Goal: Entertainment & Leisure: Consume media (video, audio)

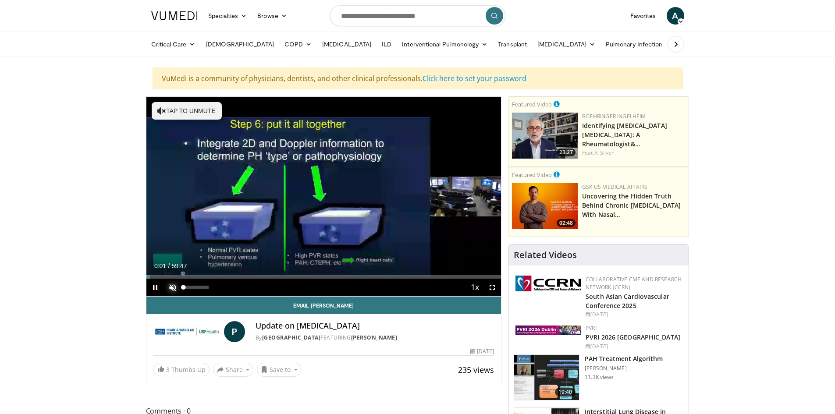
click at [171, 288] on span "Video Player" at bounding box center [173, 288] width 18 height 18
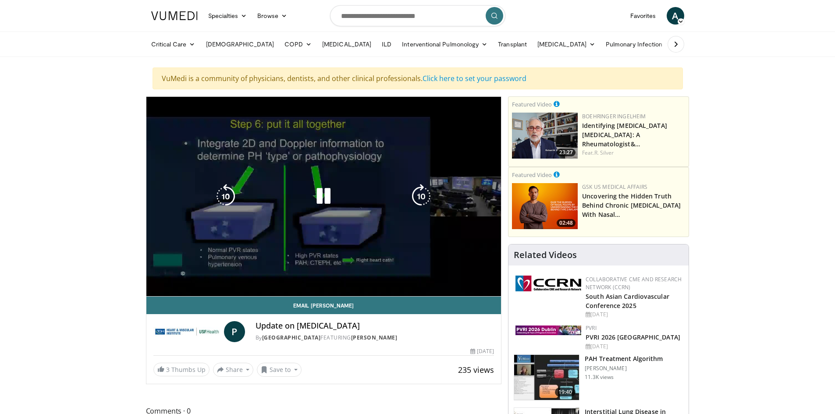
click at [493, 289] on video-js "**********" at bounding box center [323, 197] width 355 height 200
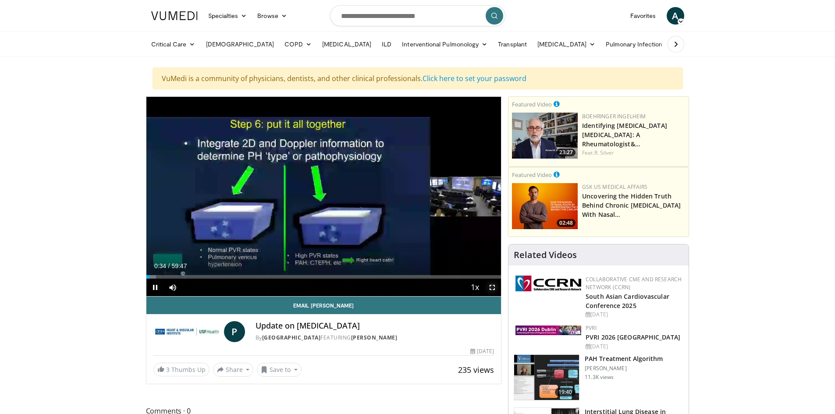
click at [492, 288] on span "Video Player" at bounding box center [492, 288] width 18 height 18
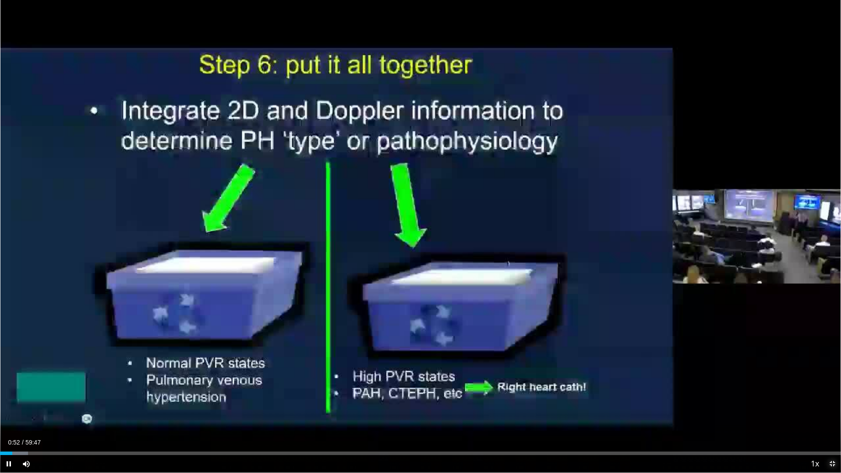
click at [832, 414] on span "Video Player" at bounding box center [833, 464] width 18 height 18
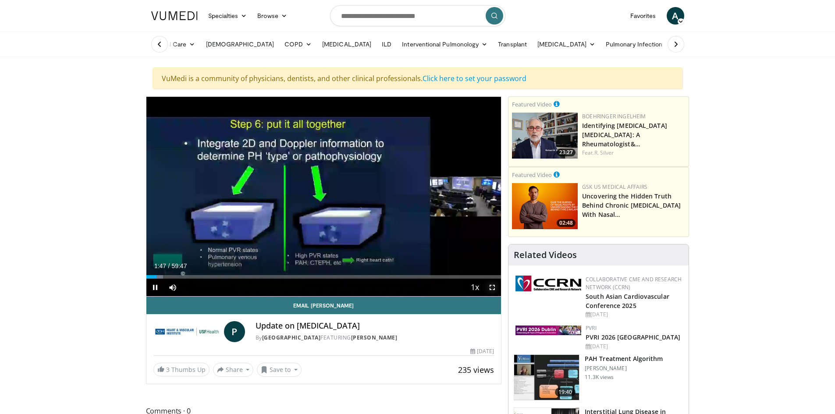
click at [492, 287] on span "Video Player" at bounding box center [492, 288] width 18 height 18
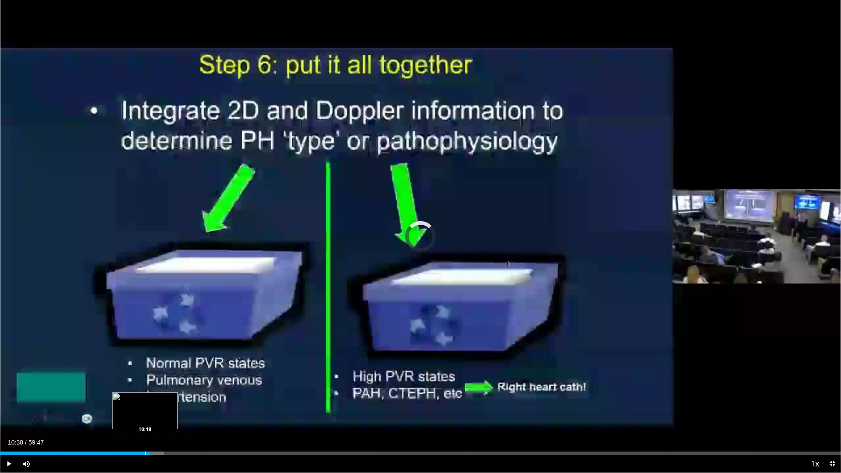
click at [145, 414] on div "Progress Bar" at bounding box center [145, 454] width 1 height 4
click at [5, 414] on span "Video Player" at bounding box center [9, 464] width 18 height 18
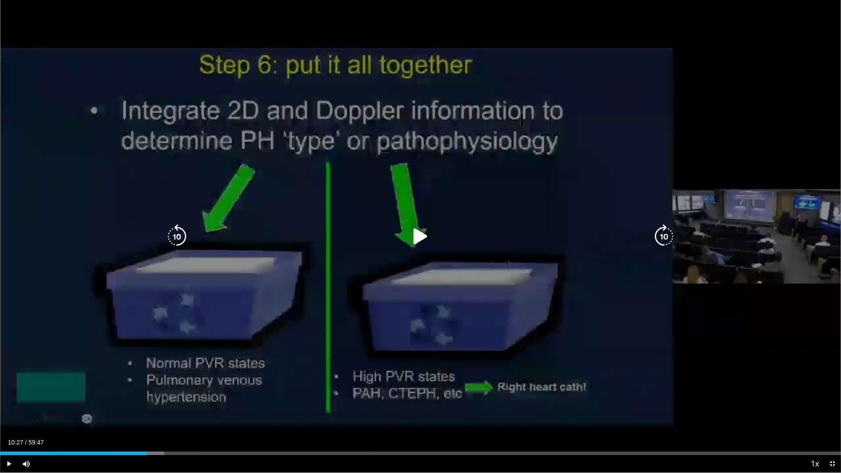
click at [424, 234] on icon "Video Player" at bounding box center [420, 236] width 25 height 25
click at [423, 237] on icon "Video Player" at bounding box center [420, 236] width 25 height 25
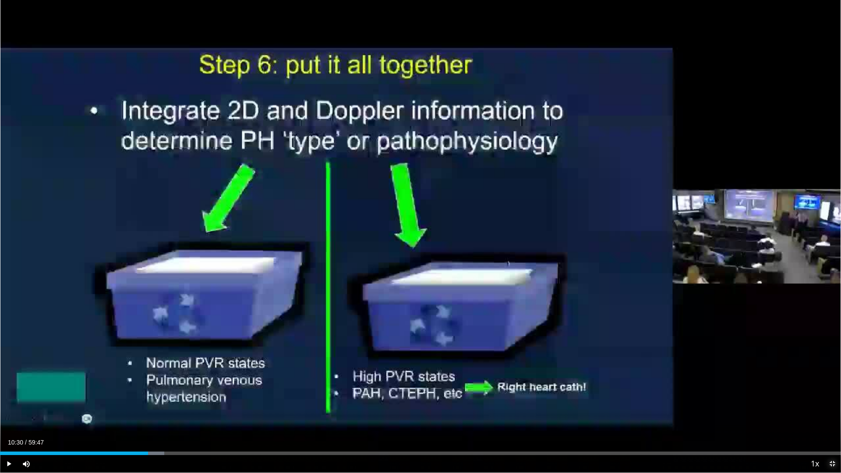
click at [833, 414] on span "Video Player" at bounding box center [833, 464] width 18 height 18
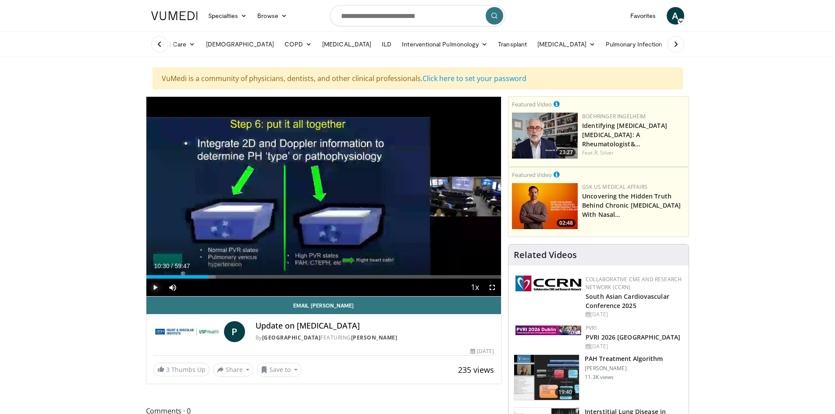
click at [152, 287] on span "Video Player" at bounding box center [155, 288] width 18 height 18
click at [491, 289] on span "Video Player" at bounding box center [492, 288] width 18 height 18
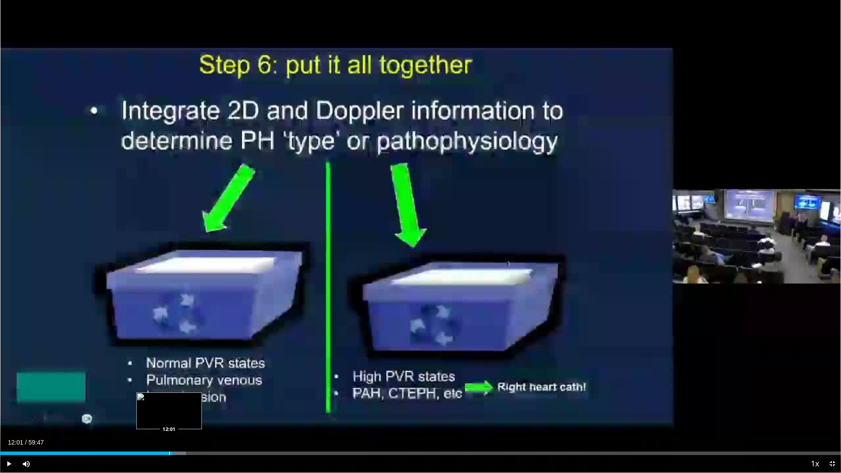
click at [169, 414] on div "Progress Bar" at bounding box center [169, 454] width 1 height 4
click at [166, 414] on div "Progress Bar" at bounding box center [166, 454] width 1 height 4
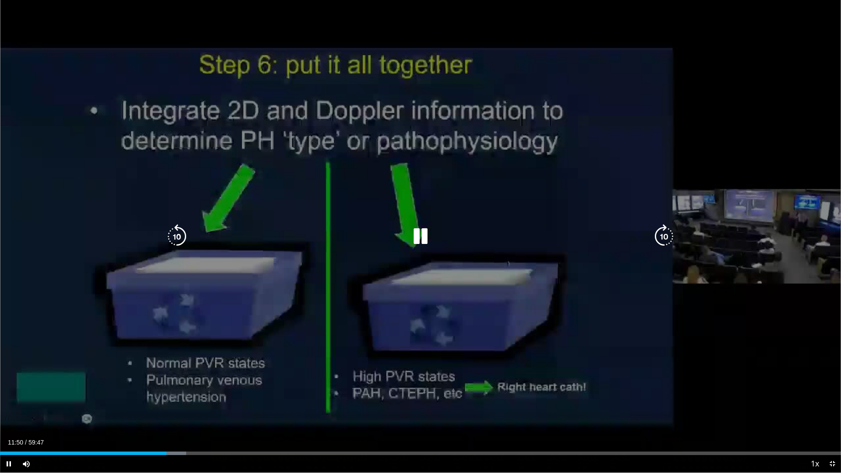
click at [172, 231] on icon "Video Player" at bounding box center [177, 236] width 25 height 25
click at [176, 236] on icon "Video Player" at bounding box center [177, 236] width 25 height 25
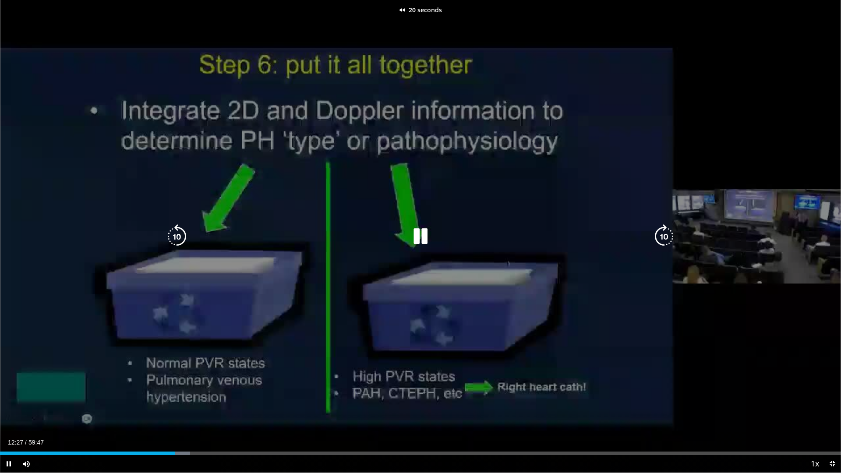
click at [176, 236] on icon "Video Player" at bounding box center [177, 236] width 25 height 25
click at [177, 236] on icon "Video Player" at bounding box center [177, 236] width 25 height 25
click at [183, 234] on icon "Video Player" at bounding box center [177, 236] width 25 height 25
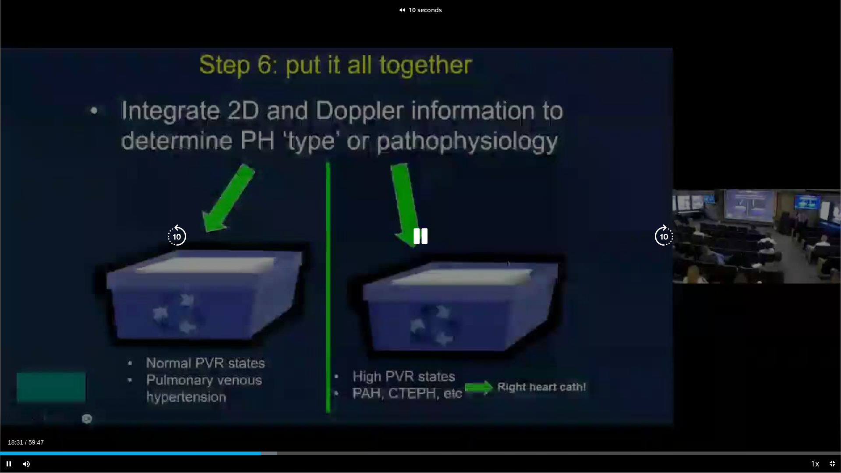
click at [183, 234] on icon "Video Player" at bounding box center [177, 236] width 25 height 25
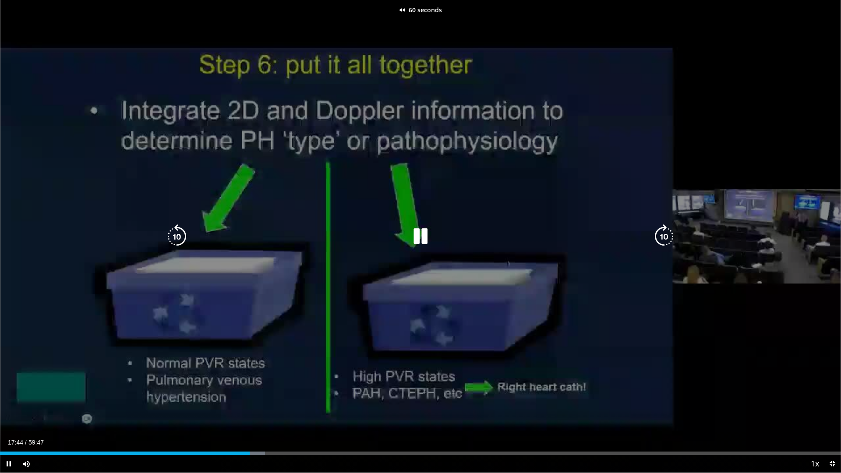
click at [183, 234] on icon "Video Player" at bounding box center [177, 236] width 25 height 25
click at [178, 233] on icon "Video Player" at bounding box center [177, 236] width 25 height 25
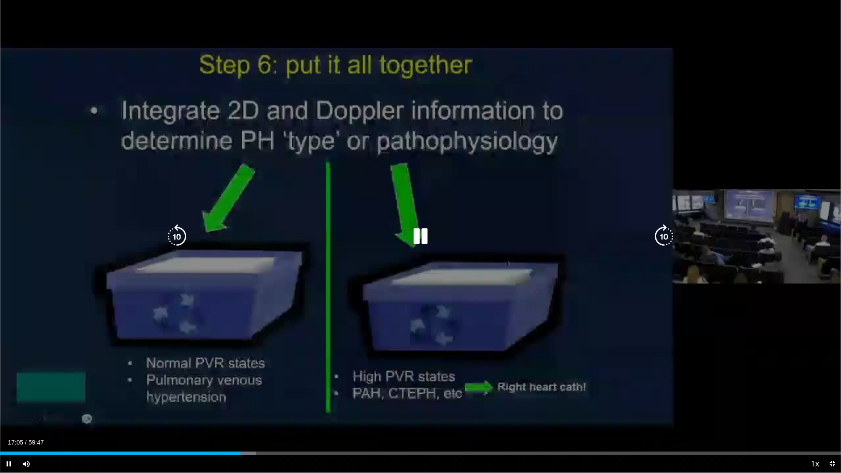
click at [176, 232] on icon "Video Player" at bounding box center [177, 236] width 25 height 25
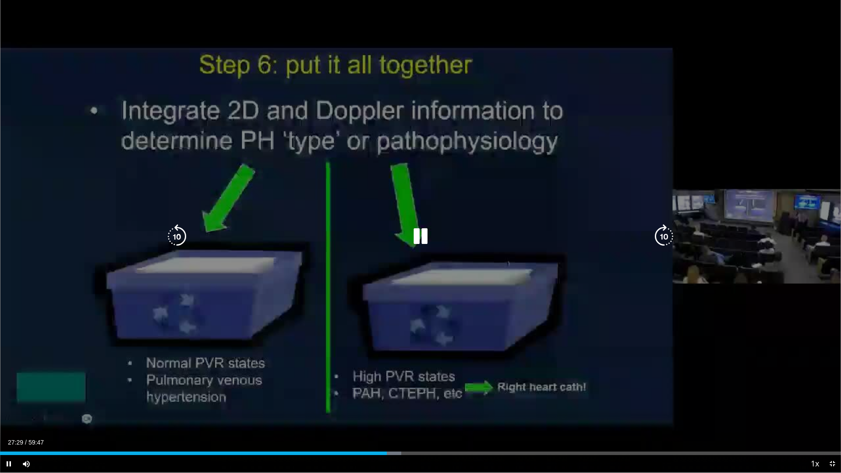
click at [173, 234] on icon "Video Player" at bounding box center [177, 236] width 25 height 25
click at [172, 236] on icon "Video Player" at bounding box center [177, 236] width 25 height 25
click at [425, 240] on icon "Video Player" at bounding box center [420, 236] width 25 height 25
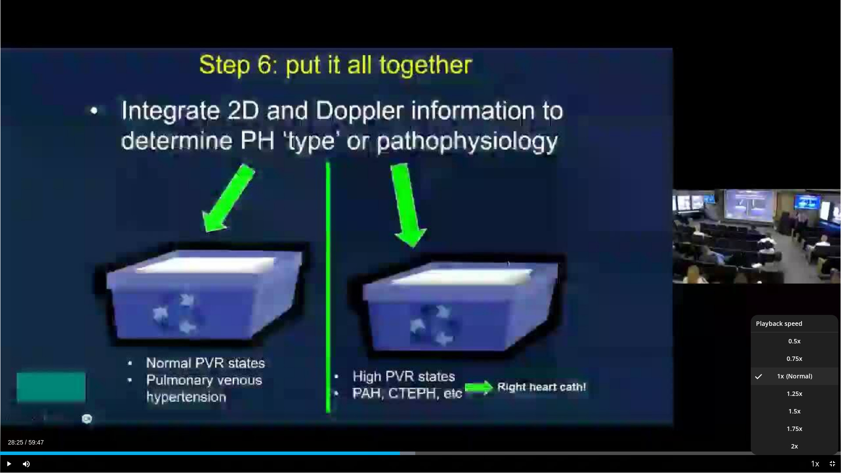
click at [813, 414] on span "Video Player" at bounding box center [815, 465] width 12 height 18
click at [790, 393] on span "1.25x" at bounding box center [795, 393] width 16 height 9
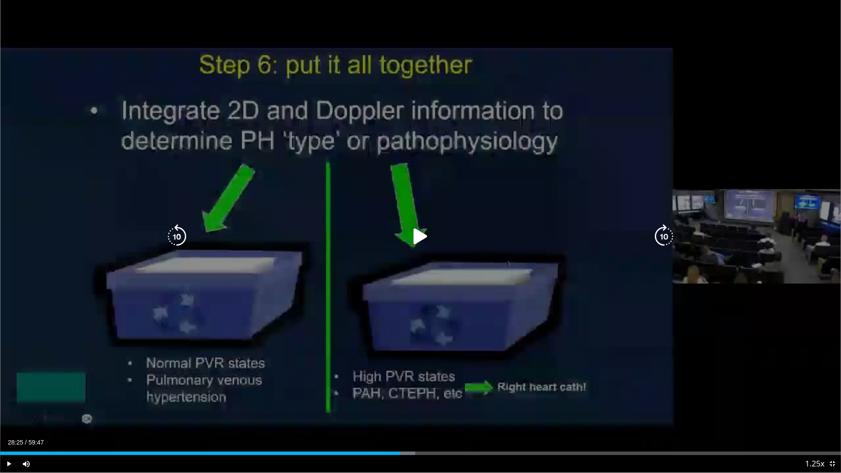
click at [409, 233] on icon "Video Player" at bounding box center [420, 236] width 25 height 25
click at [176, 236] on icon "Video Player" at bounding box center [177, 236] width 25 height 25
click at [176, 234] on icon "Video Player" at bounding box center [177, 236] width 25 height 25
click at [177, 232] on icon "Video Player" at bounding box center [177, 236] width 25 height 25
click at [177, 231] on icon "Video Player" at bounding box center [177, 236] width 25 height 25
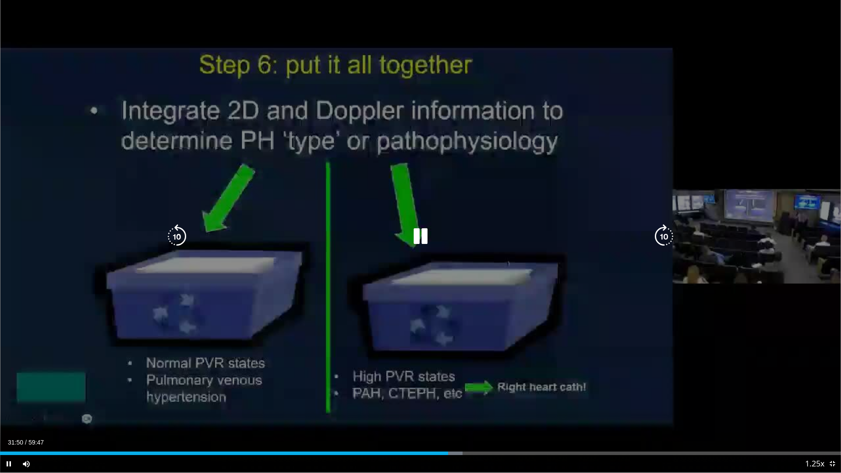
click at [170, 236] on icon "Video Player" at bounding box center [177, 236] width 25 height 25
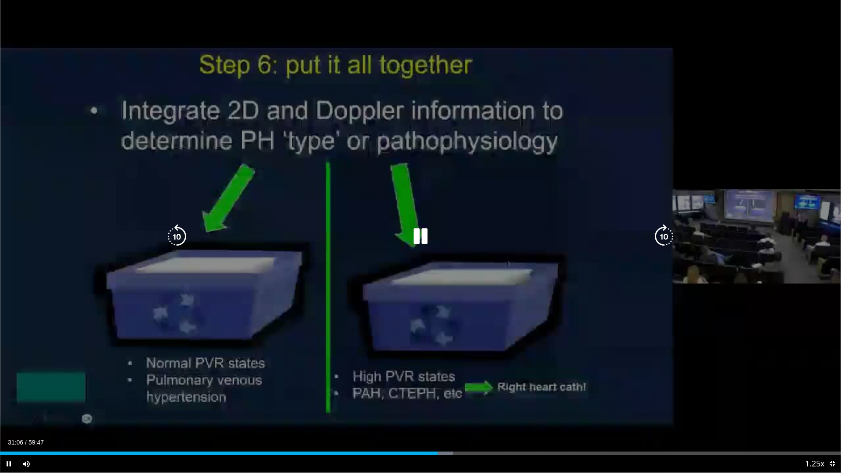
click at [175, 235] on icon "Video Player" at bounding box center [177, 236] width 25 height 25
click at [183, 235] on icon "Video Player" at bounding box center [177, 236] width 25 height 25
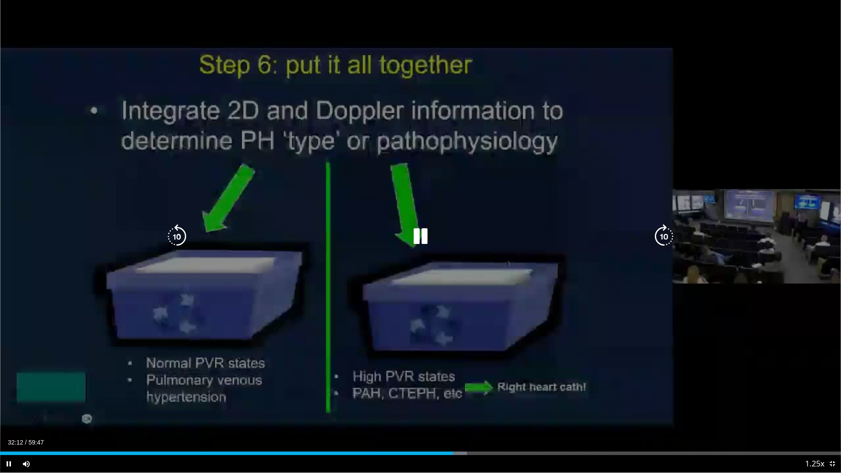
click at [177, 238] on icon "Video Player" at bounding box center [177, 236] width 25 height 25
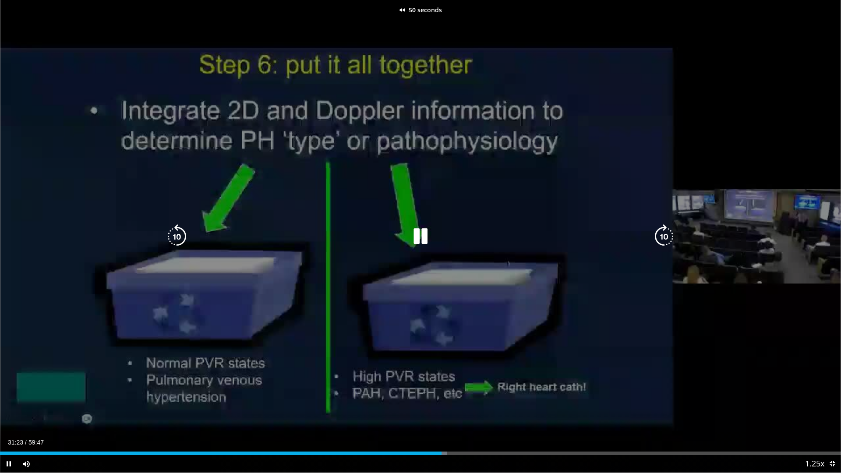
click at [177, 238] on icon "Video Player" at bounding box center [177, 236] width 25 height 25
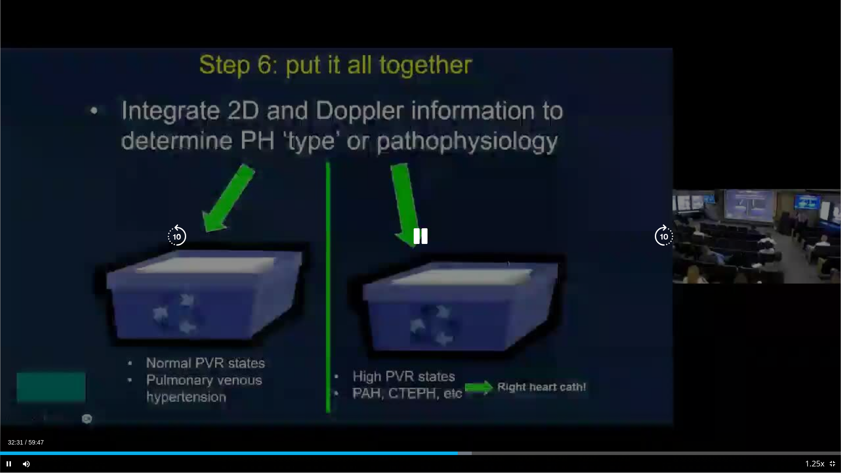
click at [178, 237] on icon "Video Player" at bounding box center [177, 236] width 25 height 25
click at [179, 237] on icon "Video Player" at bounding box center [177, 236] width 25 height 25
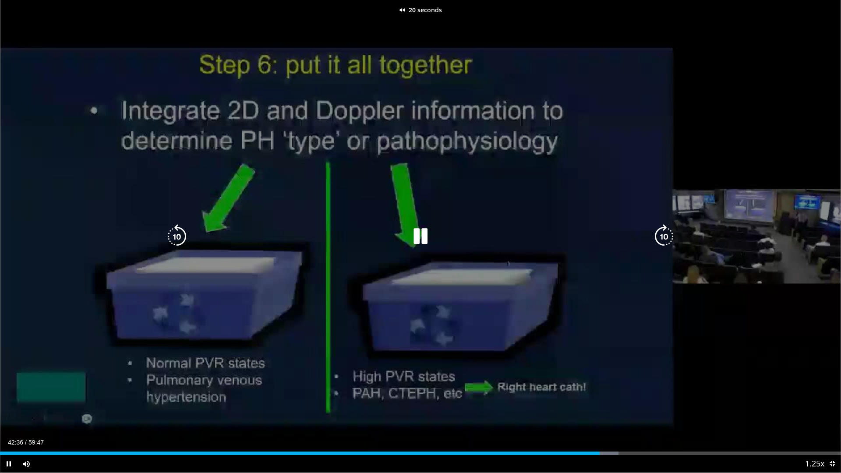
click at [179, 237] on icon "Video Player" at bounding box center [177, 236] width 25 height 25
click at [169, 233] on icon "Video Player" at bounding box center [177, 236] width 25 height 25
click at [177, 233] on icon "Video Player" at bounding box center [177, 236] width 25 height 25
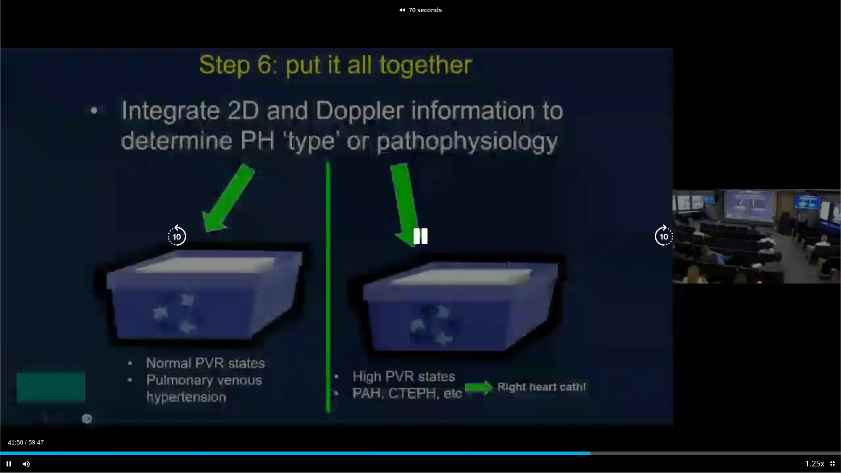
click at [177, 233] on icon "Video Player" at bounding box center [177, 236] width 25 height 25
click at [181, 238] on icon "Video Player" at bounding box center [177, 236] width 25 height 25
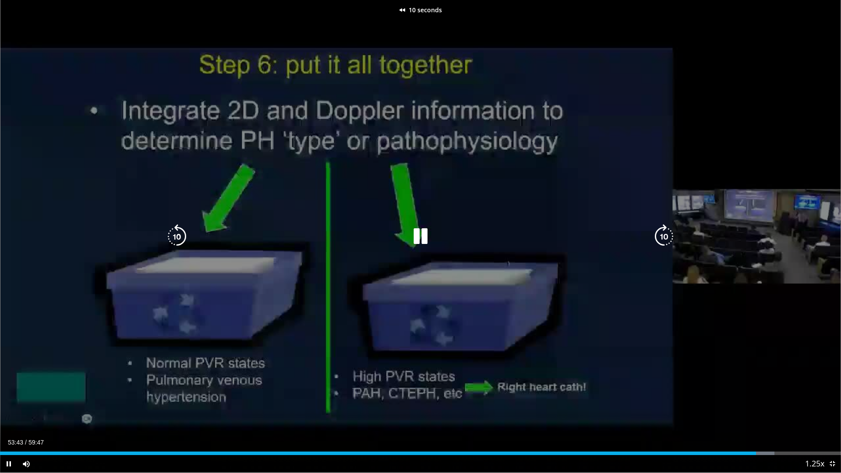
click at [181, 238] on icon "Video Player" at bounding box center [177, 236] width 25 height 25
